Goal: Task Accomplishment & Management: Manage account settings

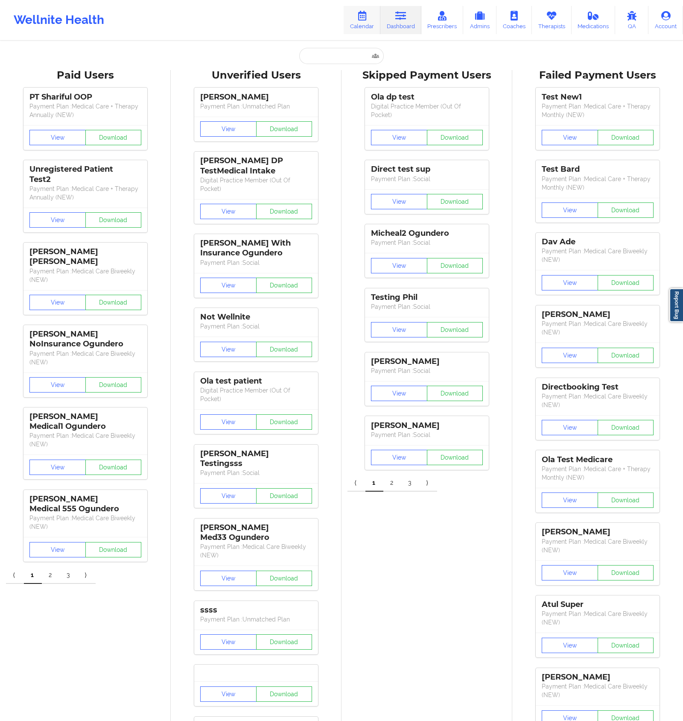
click at [367, 27] on link "Calendar" at bounding box center [362, 20] width 37 height 28
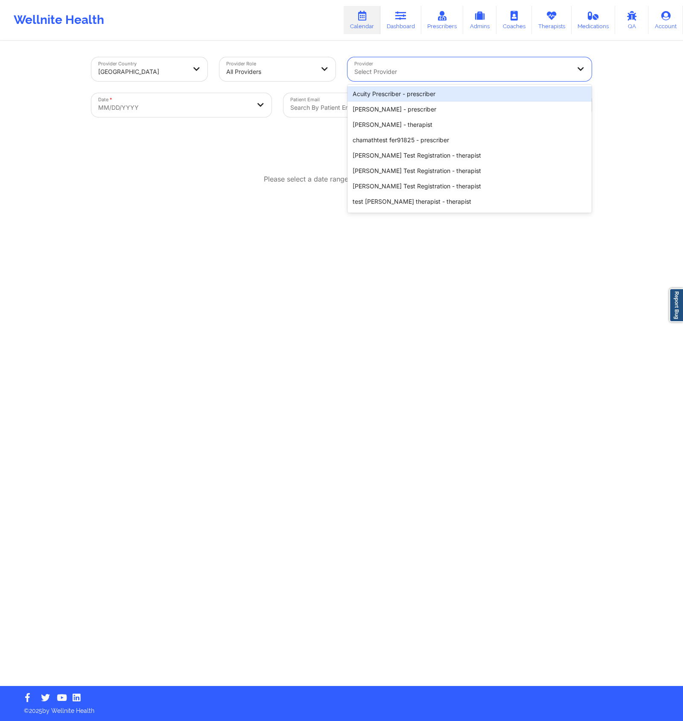
click at [392, 57] on div "Select Provider" at bounding box center [459, 69] width 224 height 24
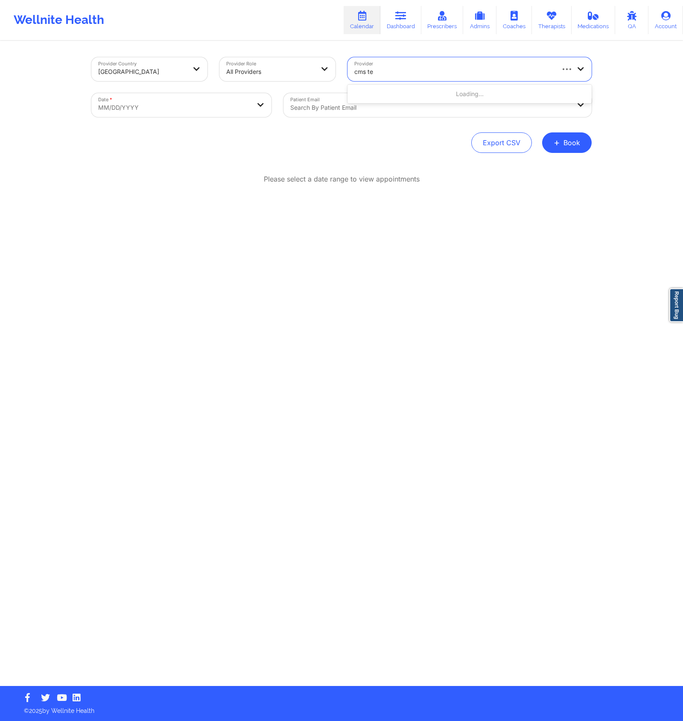
type input "cms tes"
click at [423, 88] on div "CMS Test - therapist" at bounding box center [469, 93] width 244 height 15
select select "2025-8"
select select "2025-9"
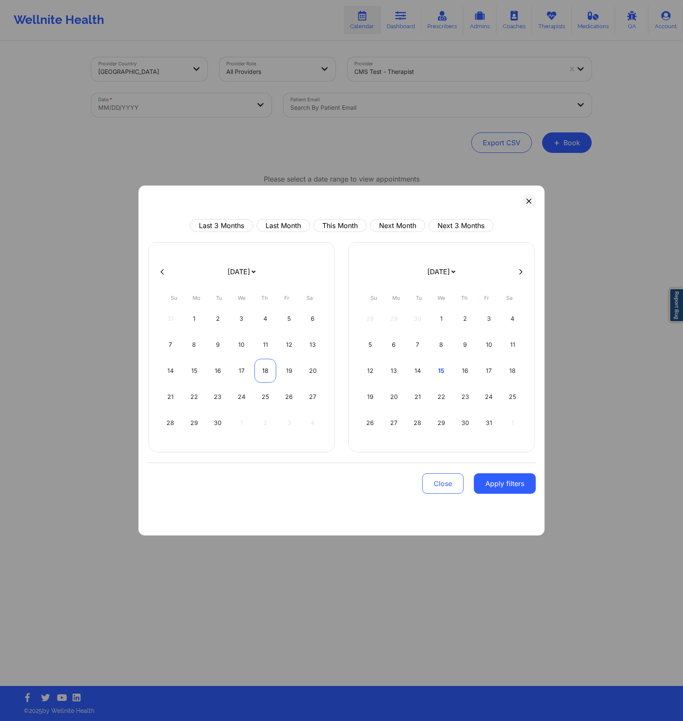
click at [262, 364] on div "18" at bounding box center [265, 371] width 22 height 24
select select "2025-8"
select select "2025-9"
select select "2025-8"
select select "2025-9"
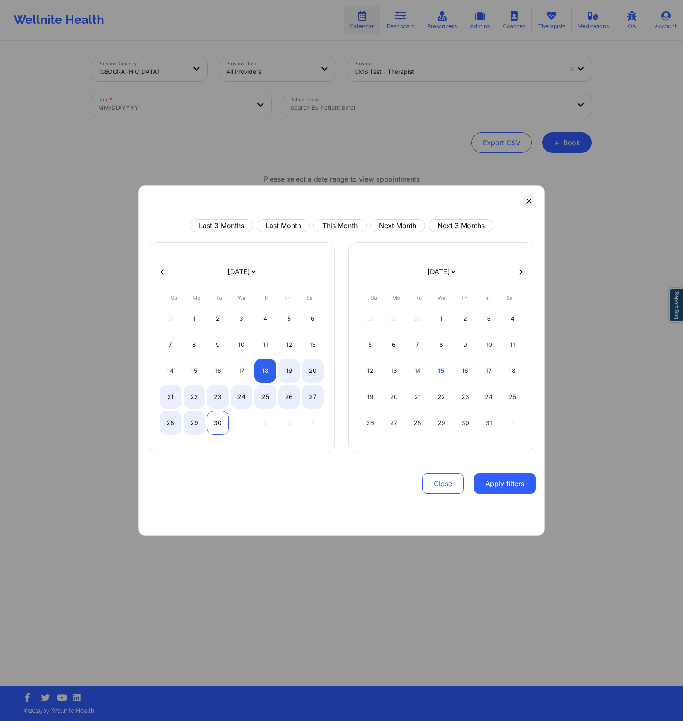
click at [219, 418] on div "30" at bounding box center [218, 423] width 22 height 24
select select "2025-8"
select select "2025-9"
click at [521, 482] on button "Apply filters" at bounding box center [505, 483] width 62 height 20
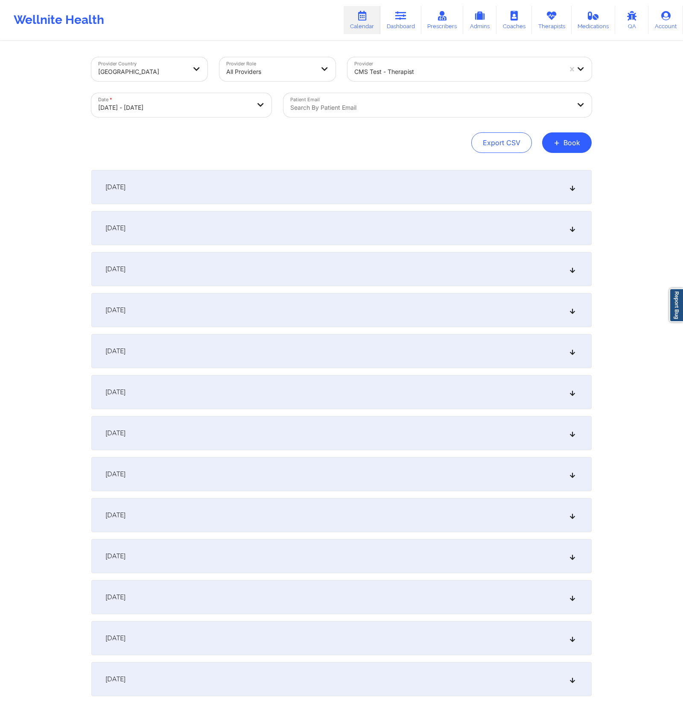
click at [491, 205] on div "[DATE] No appointments [DATE] No appointments [DATE] No appointments [DATE] No …" at bounding box center [341, 433] width 500 height 526
click at [490, 194] on div "[DATE]" at bounding box center [341, 187] width 500 height 34
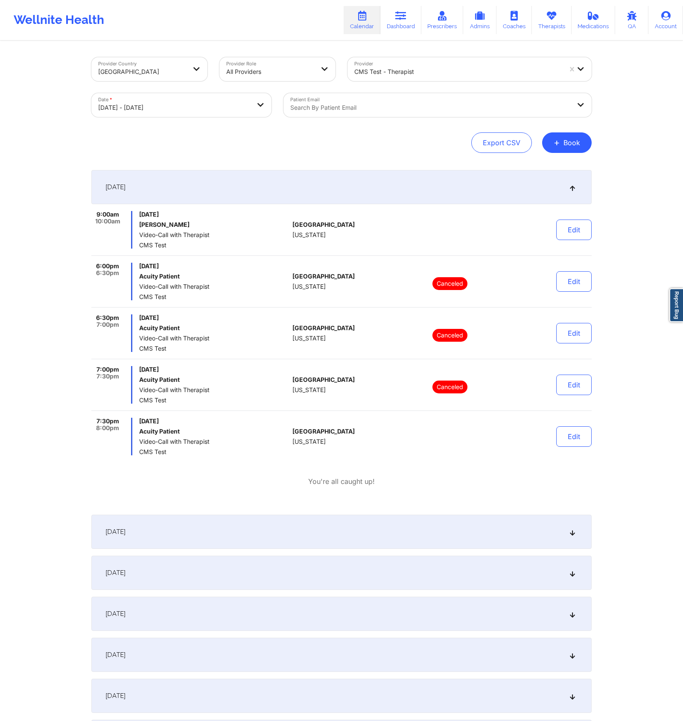
scroll to position [176, 0]
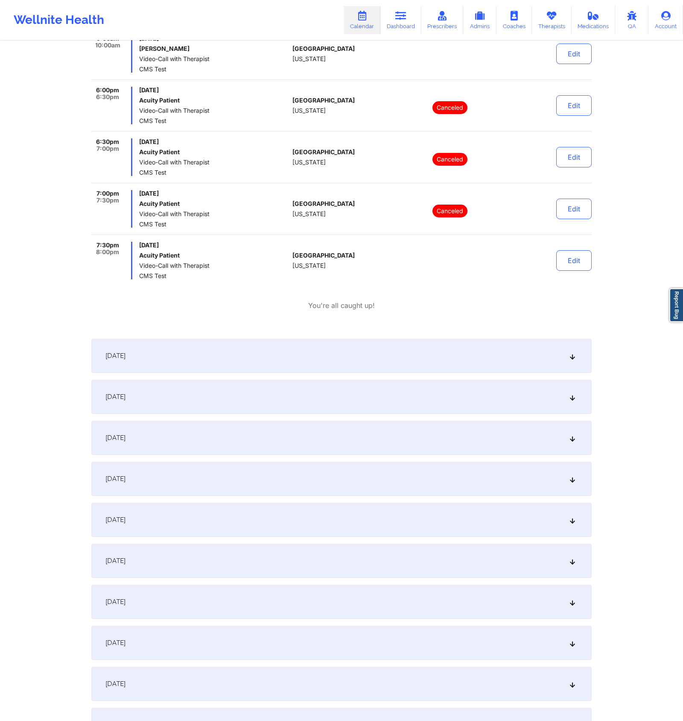
click at [424, 365] on div "[DATE]" at bounding box center [341, 355] width 500 height 34
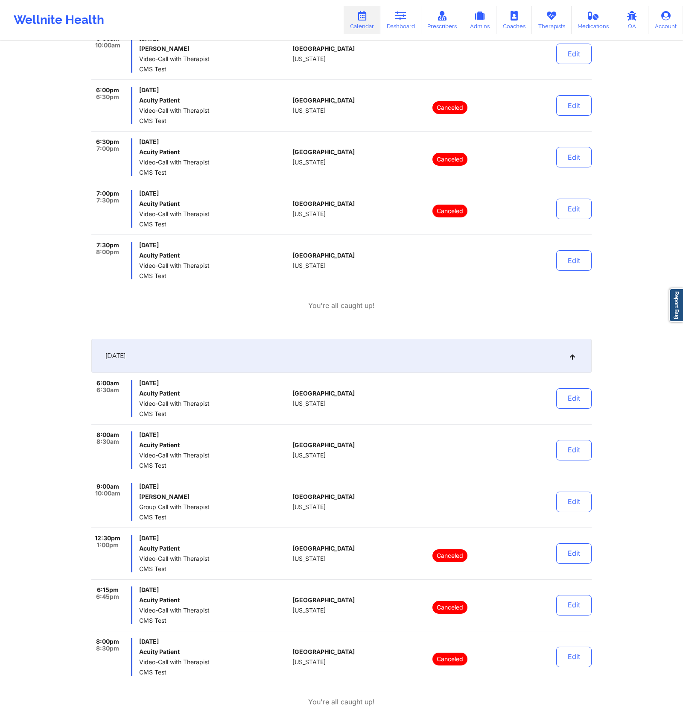
scroll to position [0, 0]
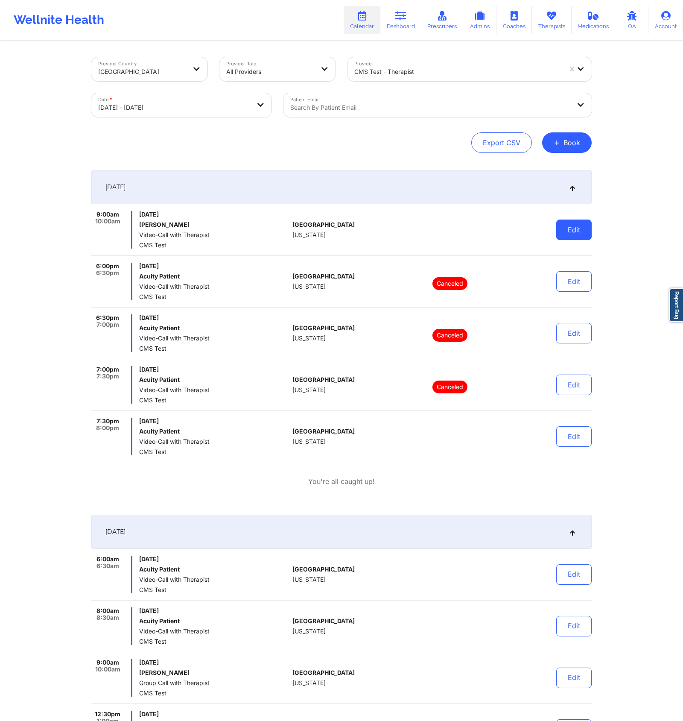
click at [564, 228] on button "Edit" at bounding box center [573, 229] width 35 height 20
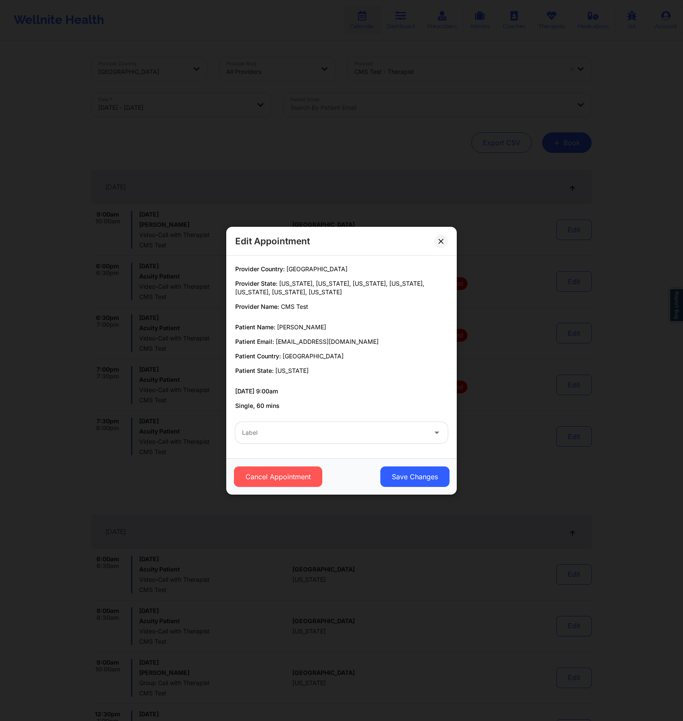
click at [367, 437] on div "Label" at bounding box center [331, 432] width 192 height 21
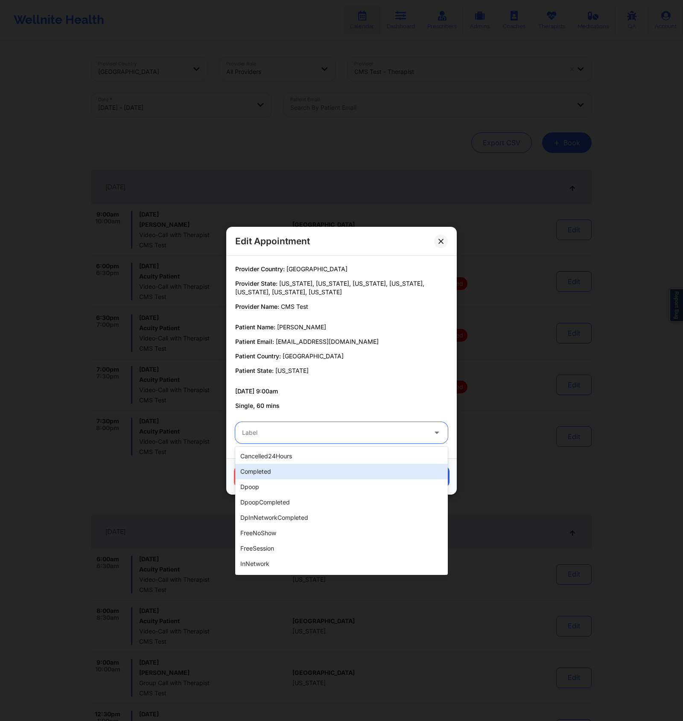
click at [356, 467] on div "completed" at bounding box center [341, 471] width 213 height 15
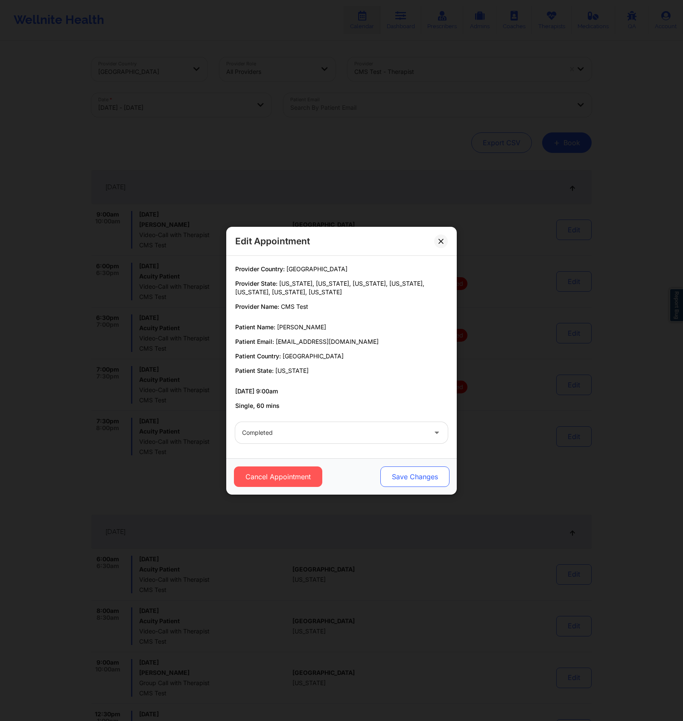
click at [412, 478] on button "Save Changes" at bounding box center [414, 476] width 69 height 20
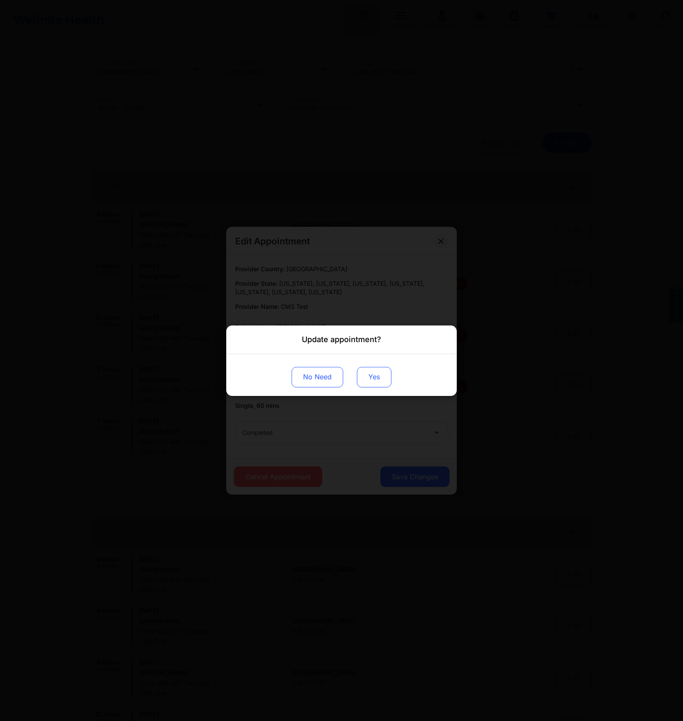
click at [370, 368] on button "Yes" at bounding box center [374, 376] width 35 height 20
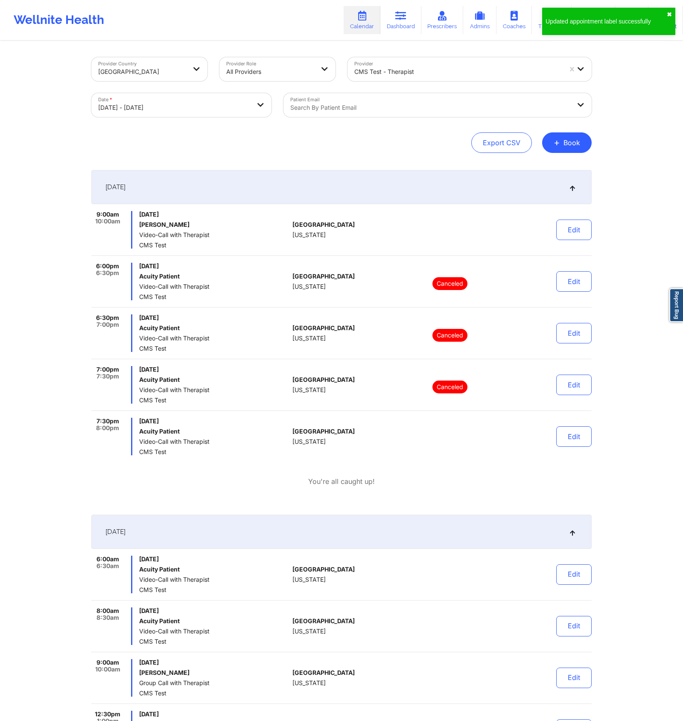
click at [669, 14] on button "✖︎" at bounding box center [669, 14] width 5 height 7
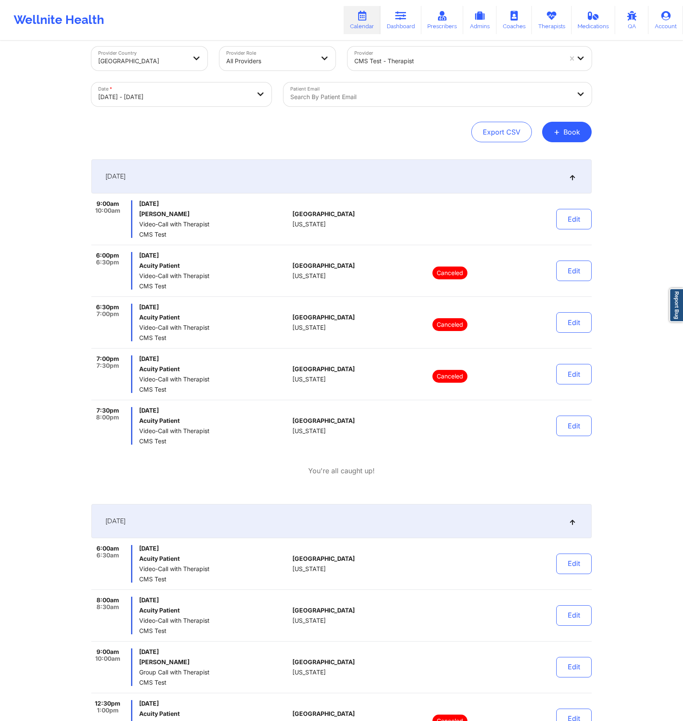
scroll to position [83, 0]
